Goal: Information Seeking & Learning: Learn about a topic

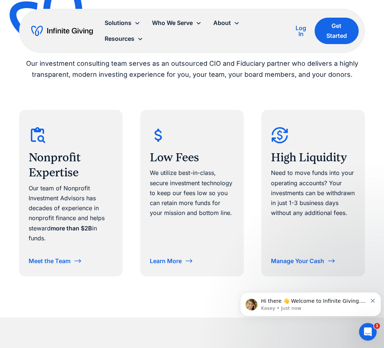
scroll to position [389, 0]
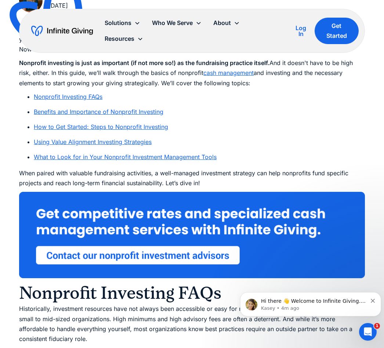
scroll to position [434, 0]
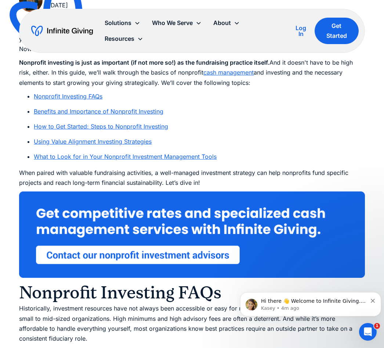
click at [59, 141] on link "Using Value Alignment Investing Strategies" at bounding box center [93, 141] width 118 height 7
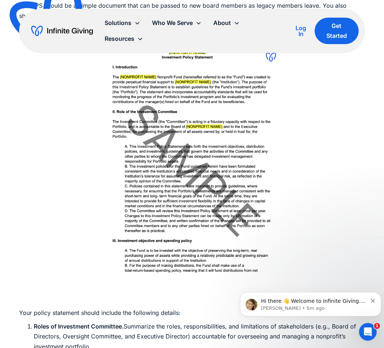
scroll to position [2236, 0]
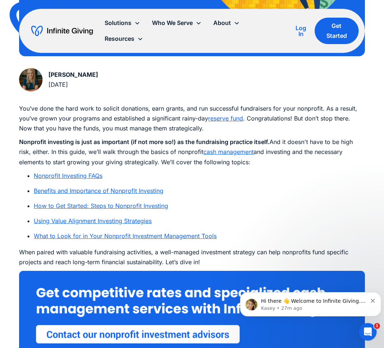
scroll to position [364, 0]
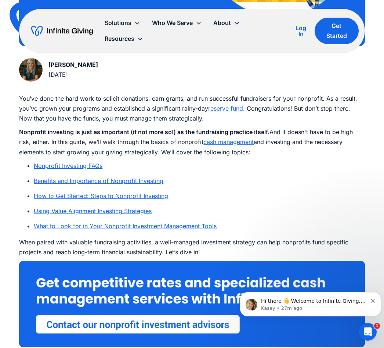
click at [58, 164] on link "Nonprofit Investing FAQs" at bounding box center [68, 165] width 69 height 7
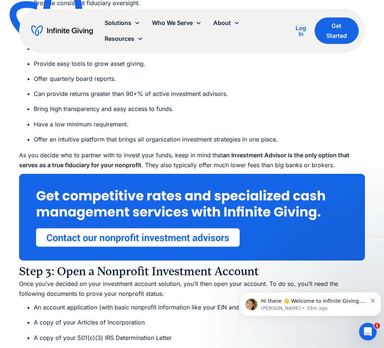
scroll to position [3934, 0]
